Goal: Browse casually

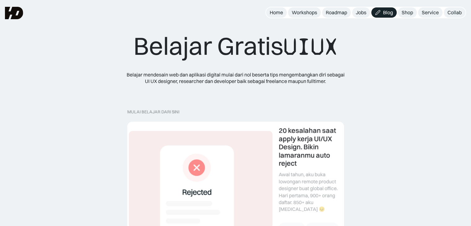
click at [16, 11] on img at bounding box center [14, 13] width 18 height 12
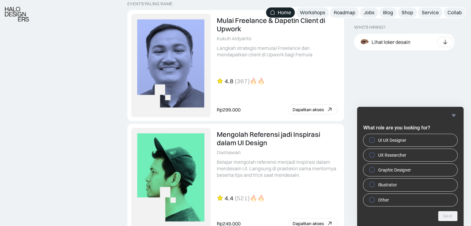
scroll to position [1331, 0]
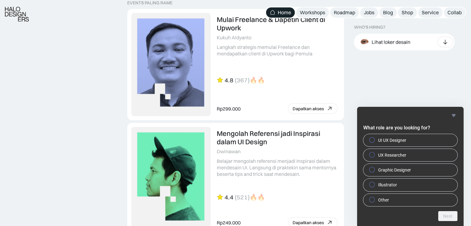
click at [451, 114] on icon "Hide survey" at bounding box center [453, 115] width 7 height 7
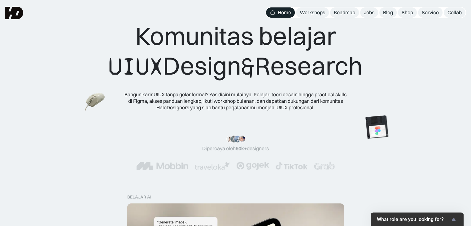
scroll to position [0, 0]
